Goal: Find specific page/section: Find specific page/section

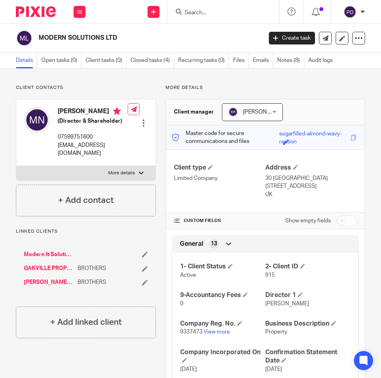
click at [199, 10] on input "Search" at bounding box center [220, 13] width 72 height 7
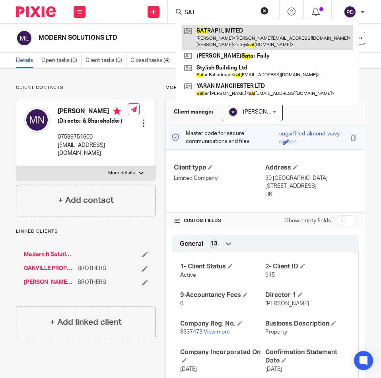
type input "SAT"
click at [194, 32] on link at bounding box center [267, 37] width 171 height 25
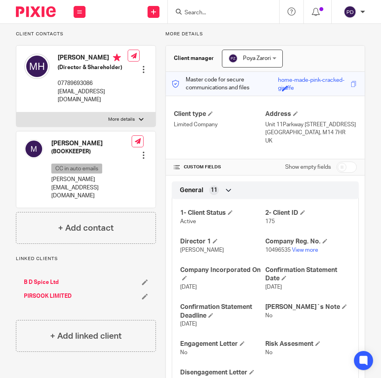
scroll to position [40, 0]
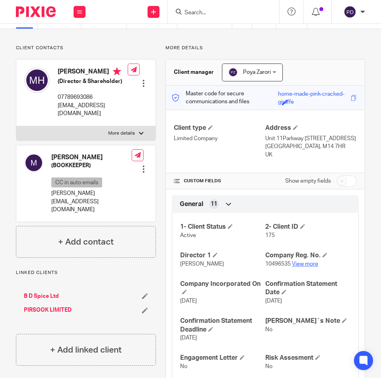
click at [306, 263] on link "View more" at bounding box center [305, 265] width 26 height 6
